Goal: Check status: Check status

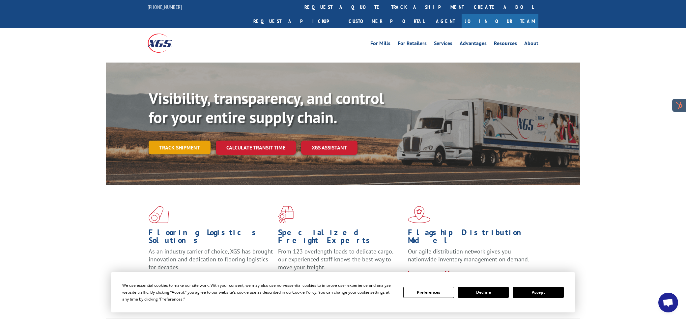
click at [185, 141] on link "Track shipment" at bounding box center [180, 148] width 62 height 14
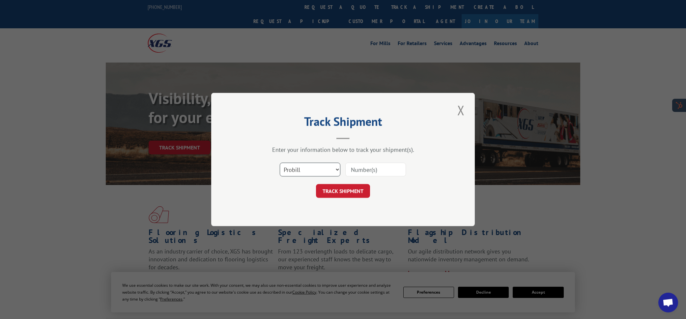
click at [317, 174] on select "Select category... Probill BOL PO" at bounding box center [310, 170] width 61 height 14
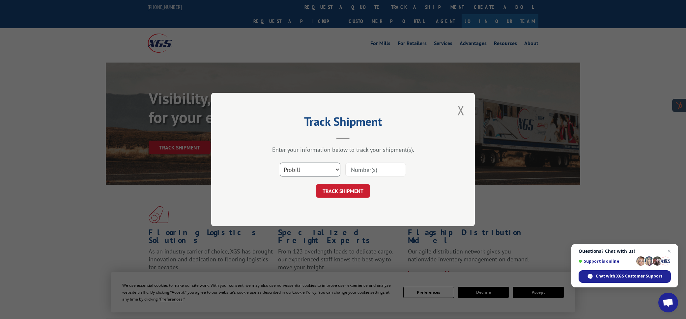
select select "bol"
click at [362, 181] on form "Select category... Probill BOL PO TRACK SHIPMENT" at bounding box center [343, 178] width 198 height 39
click at [361, 173] on input at bounding box center [375, 170] width 61 height 14
paste input "738201"
type input "738201"
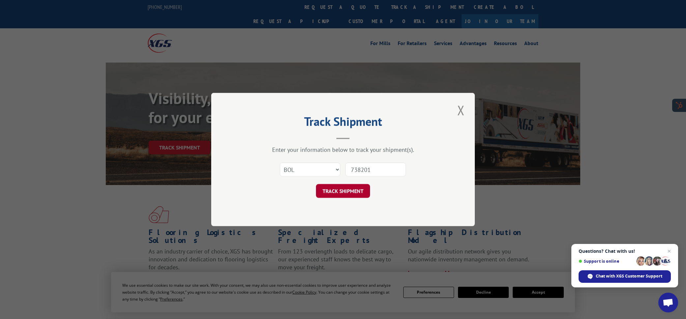
click at [337, 193] on button "TRACK SHIPMENT" at bounding box center [343, 191] width 54 height 14
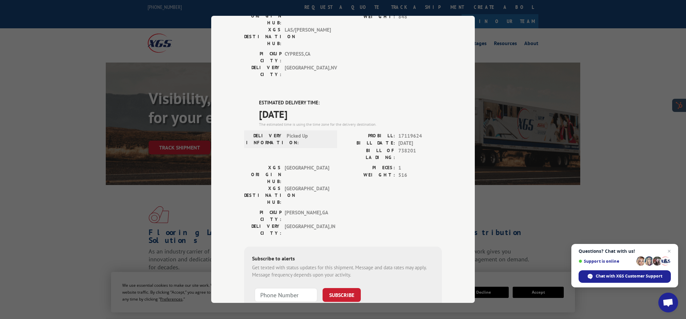
scroll to position [3, 0]
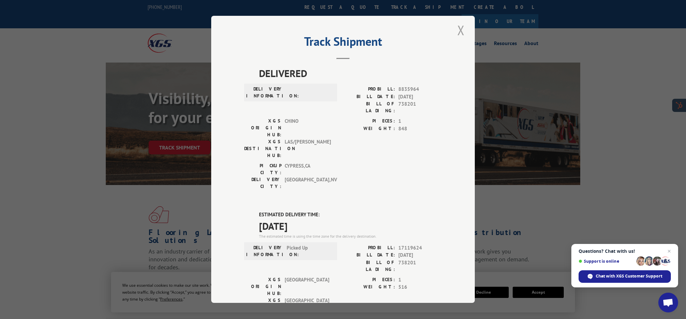
click at [459, 28] on button "Close modal" at bounding box center [460, 30] width 11 height 18
